Goal: Find specific page/section: Find specific page/section

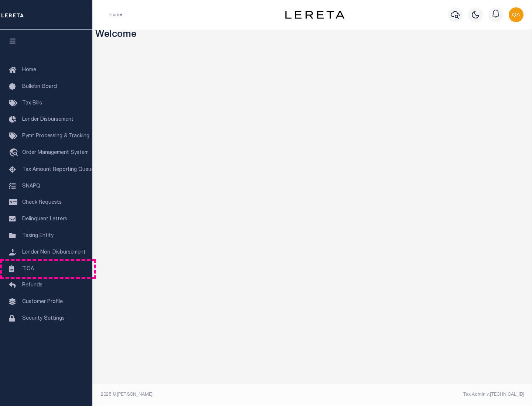
click at [46, 269] on link "TIQA" at bounding box center [46, 269] width 92 height 17
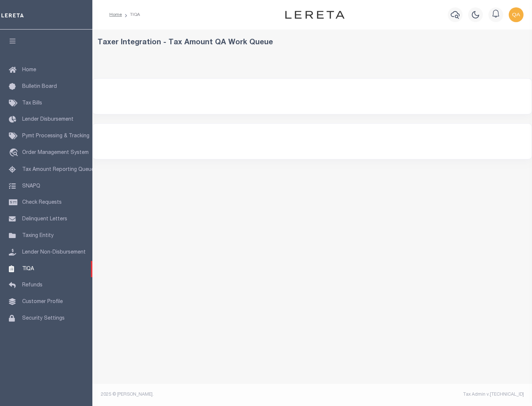
select select "200"
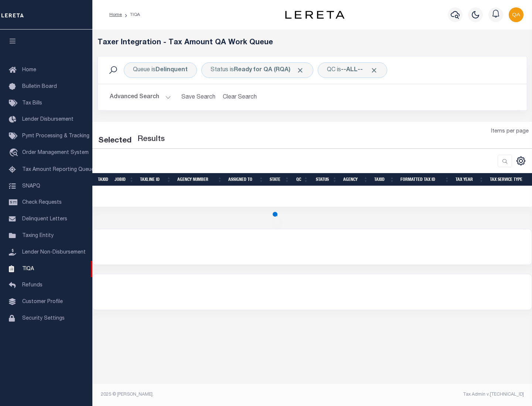
select select "200"
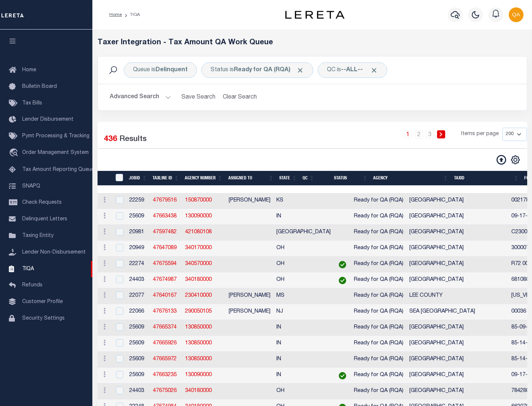
click at [303, 70] on span "Click to Remove" at bounding box center [300, 70] width 8 height 8
